Goal: Find specific page/section: Find specific page/section

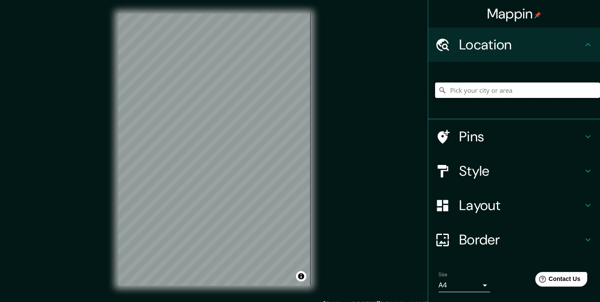
click at [476, 89] on input "Pick your city or area" at bounding box center [517, 89] width 165 height 15
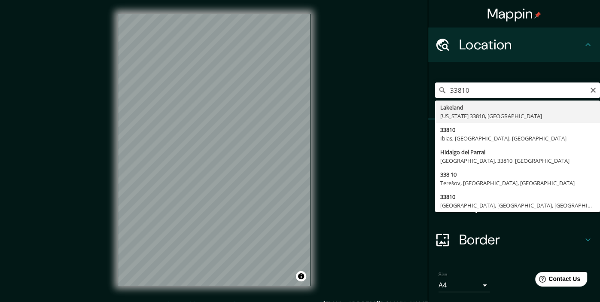
type input "[GEOGRAPHIC_DATA][US_STATE], [GEOGRAPHIC_DATA]"
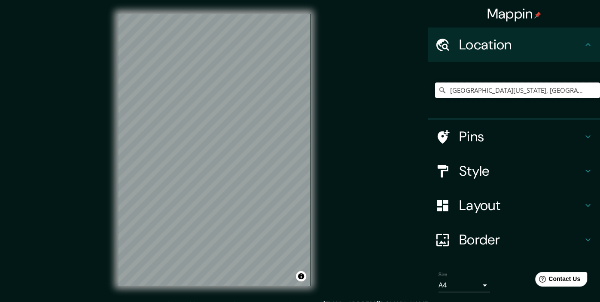
scroll to position [26, 0]
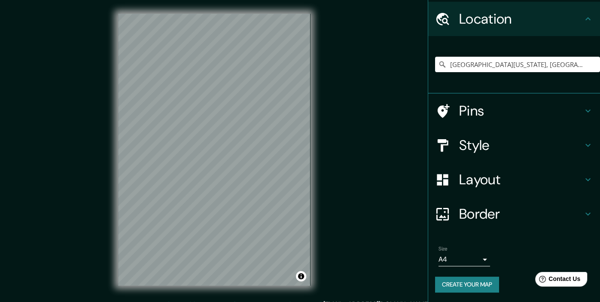
click at [484, 257] on body "Mappin Location [GEOGRAPHIC_DATA][US_STATE], [GEOGRAPHIC_DATA] Pins Style Layou…" at bounding box center [300, 151] width 600 height 302
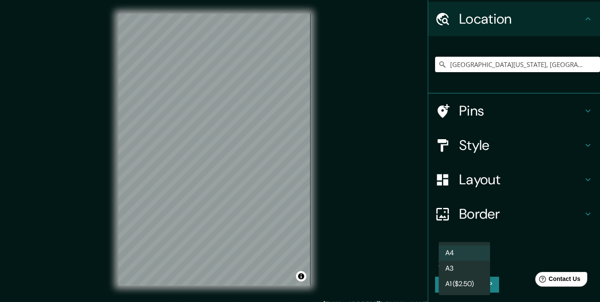
click at [493, 234] on div at bounding box center [300, 151] width 600 height 302
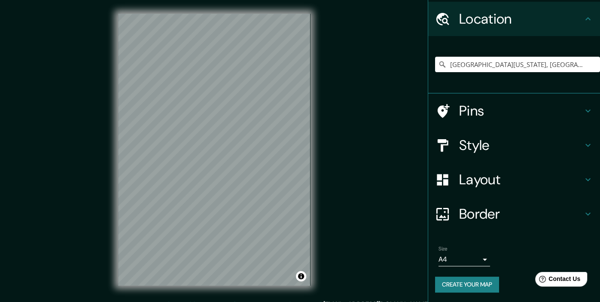
click at [592, 212] on icon at bounding box center [587, 214] width 10 height 10
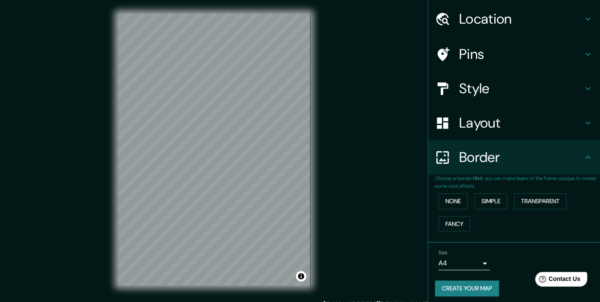
click at [589, 124] on icon at bounding box center [587, 123] width 10 height 10
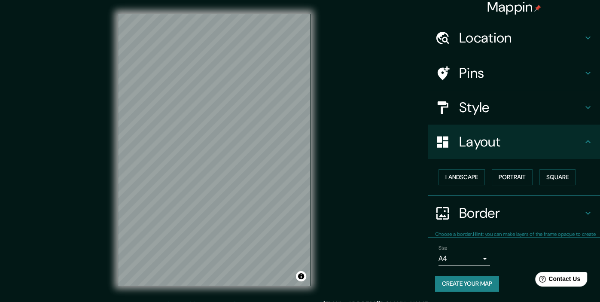
scroll to position [6, 0]
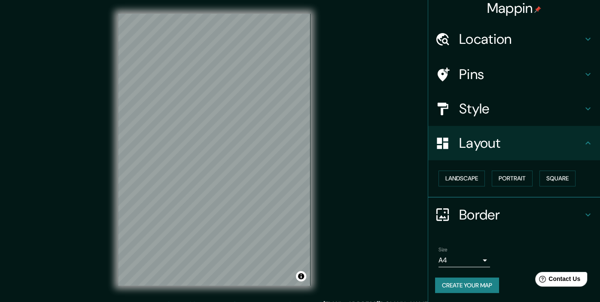
click at [585, 109] on icon at bounding box center [587, 108] width 10 height 10
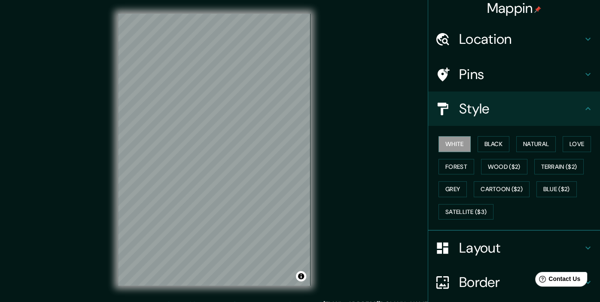
click at [583, 75] on icon at bounding box center [587, 74] width 10 height 10
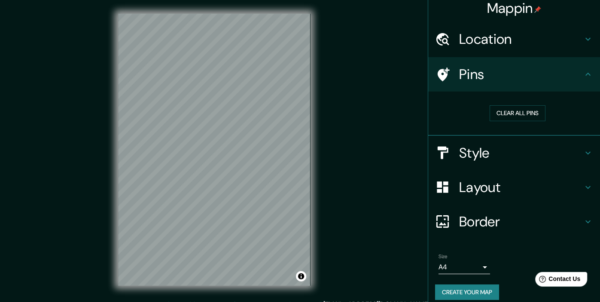
click at [588, 36] on icon at bounding box center [587, 39] width 10 height 10
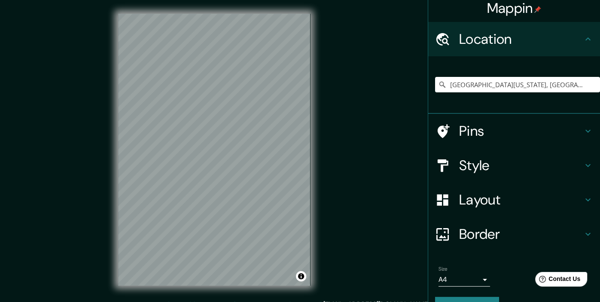
click at [364, 142] on div "Mappin Location [GEOGRAPHIC_DATA][US_STATE], [GEOGRAPHIC_DATA] Pins Style Layou…" at bounding box center [300, 156] width 600 height 313
